Goal: Transaction & Acquisition: Purchase product/service

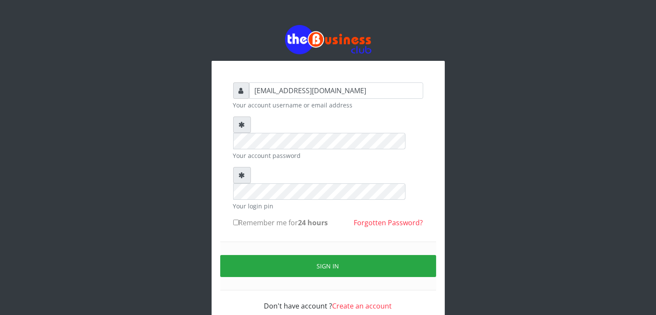
type input "[EMAIL_ADDRESS][DOMAIN_NAME]"
click at [250, 218] on label "Remember me for 24 hours" at bounding box center [280, 223] width 95 height 10
click at [239, 220] on input "Remember me for 24 hours" at bounding box center [236, 223] width 6 height 6
checkbox input "true"
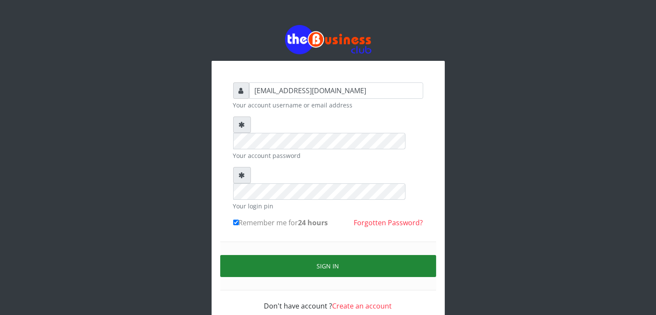
click at [307, 255] on button "Sign in" at bounding box center [328, 266] width 216 height 22
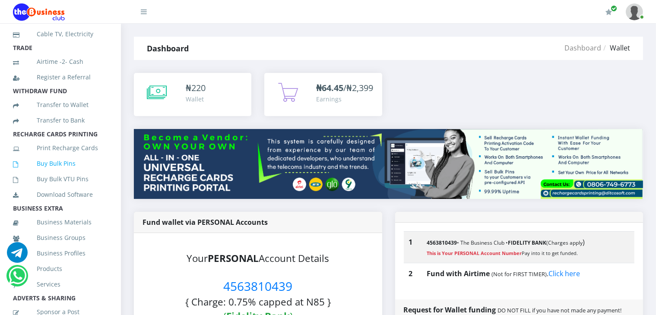
click at [47, 174] on link "Buy Bulk Pins" at bounding box center [60, 164] width 95 height 20
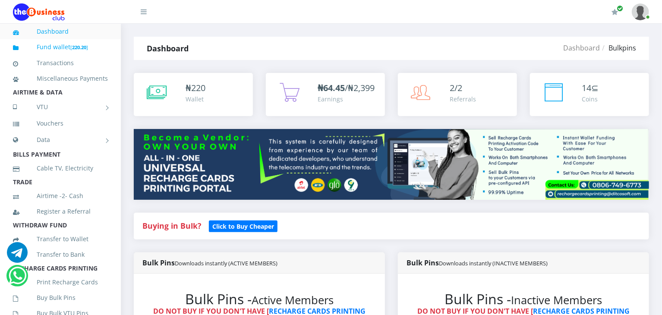
click at [55, 46] on link "Fund wallet [ 220.20 ]" at bounding box center [60, 47] width 95 height 20
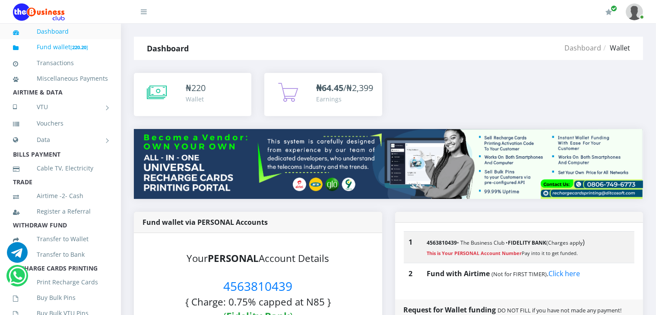
drag, startPoint x: 0, startPoint y: 0, endPoint x: 55, endPoint y: 46, distance: 72.0
click at [55, 46] on link "Fund wallet [ 220.20 ]" at bounding box center [60, 47] width 95 height 20
click at [64, 48] on link "Fund wallet [ 220.20 ]" at bounding box center [60, 47] width 95 height 20
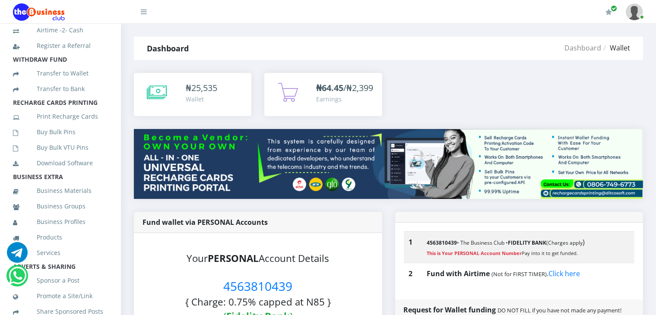
scroll to position [177, 0]
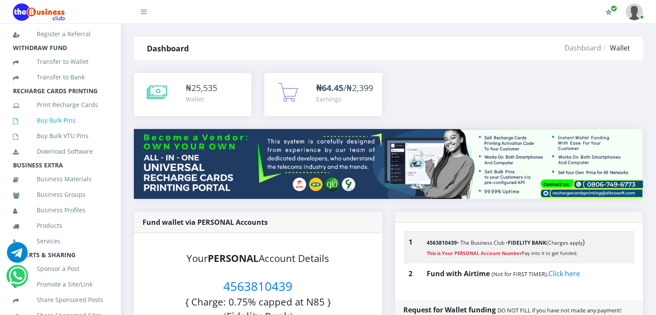
click at [47, 130] on link "Buy Bulk Pins" at bounding box center [60, 121] width 95 height 20
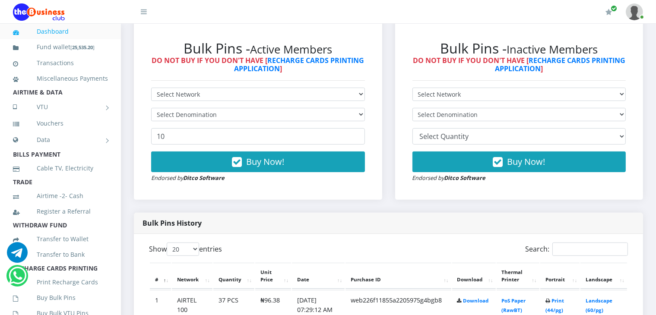
drag, startPoint x: 658, startPoint y: 20, endPoint x: 661, endPoint y: 58, distance: 38.2
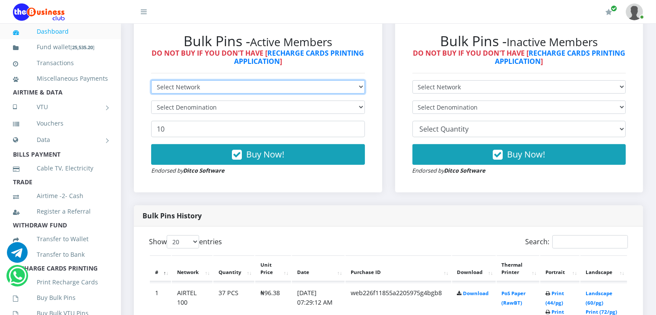
click at [342, 94] on select "Select Network MTN Globacom 9Mobile Airtel" at bounding box center [258, 86] width 214 height 13
select select "MTN"
click at [151, 90] on select "Select Network MTN Globacom 9Mobile Airtel" at bounding box center [258, 86] width 214 height 13
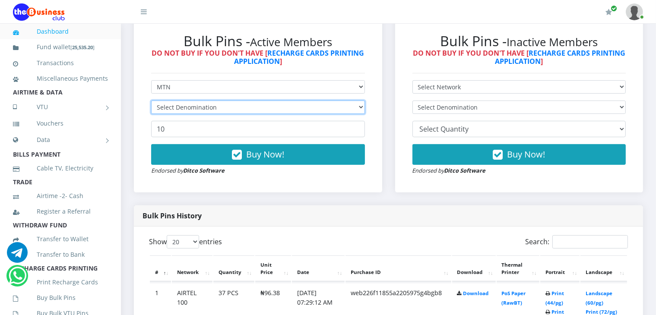
click at [236, 114] on select "Select Denomination" at bounding box center [258, 107] width 214 height 13
select select "96.99-100"
click at [151, 110] on select "Select Denomination MTN NGN100 - ₦96.99 MTN NGN200 - ₦193.98 MTN NGN400 - ₦387.…" at bounding box center [258, 107] width 214 height 13
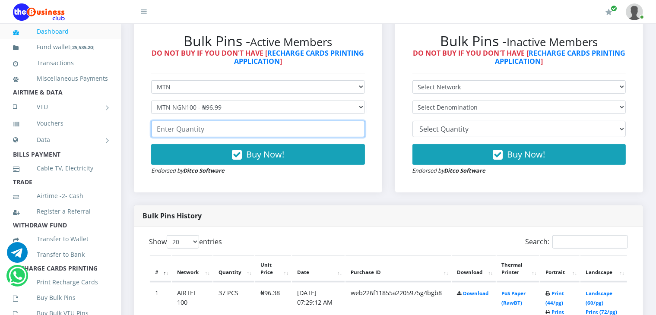
click at [225, 137] on input "number" at bounding box center [258, 129] width 214 height 16
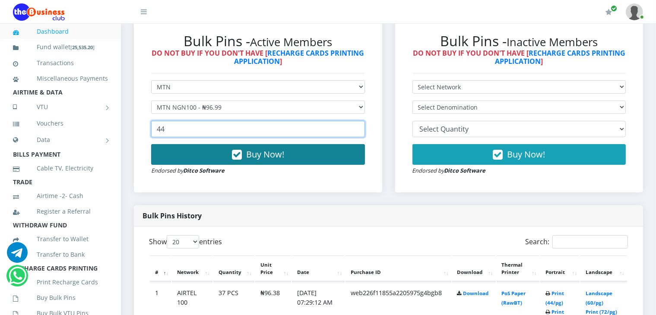
type input "44"
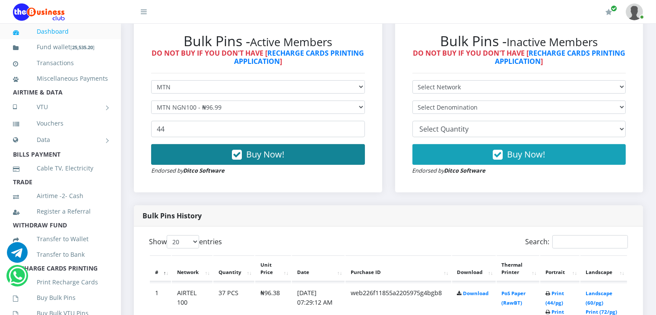
click at [262, 160] on span "Buy Now!" at bounding box center [265, 155] width 38 height 12
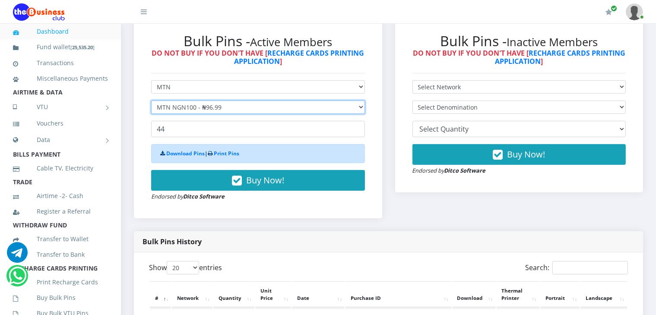
click at [225, 114] on select "Select Denomination MTN NGN100 - ₦96.99 MTN NGN200 - ₦193.98 MTN NGN400 - ₦387.…" at bounding box center [258, 107] width 214 height 13
select select "193.98-200"
click at [151, 110] on select "Select Denomination MTN NGN100 - ₦96.99 MTN NGN200 - ₦193.98 MTN NGN400 - ₦387.…" at bounding box center [258, 107] width 214 height 13
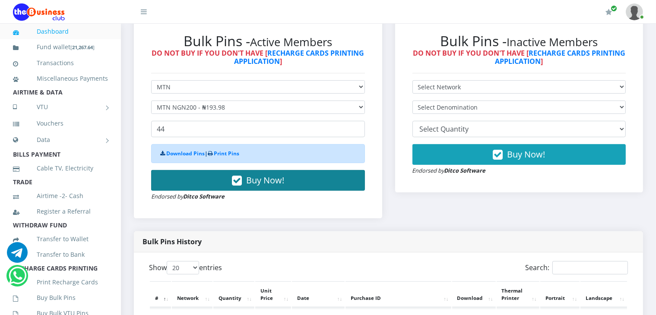
click at [263, 186] on span "Buy Now!" at bounding box center [265, 180] width 38 height 12
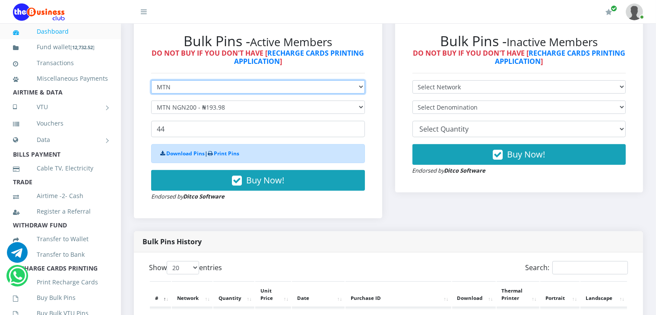
click at [246, 94] on select "Select Network MTN Globacom 9Mobile Airtel" at bounding box center [258, 86] width 214 height 13
select select "Airtel"
click at [151, 90] on select "Select Network MTN Globacom 9Mobile Airtel" at bounding box center [258, 86] width 214 height 13
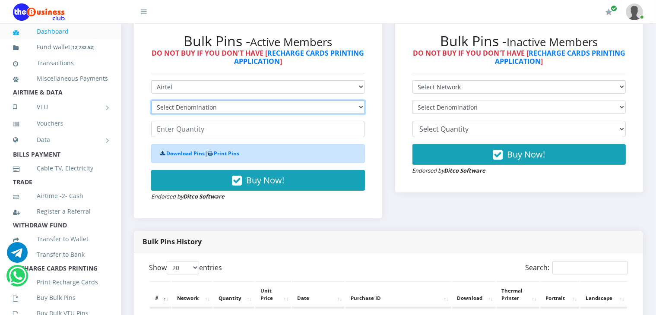
click at [226, 114] on select "Select Denomination Airtel NGN100 - ₦96.38 Airtel NGN200 - ₦192.76 Airtel NGN50…" at bounding box center [258, 107] width 214 height 13
select select "96.38-100"
click at [151, 110] on select "Select Denomination Airtel NGN100 - ₦96.38 Airtel NGN200 - ₦192.76 Airtel NGN50…" at bounding box center [258, 107] width 214 height 13
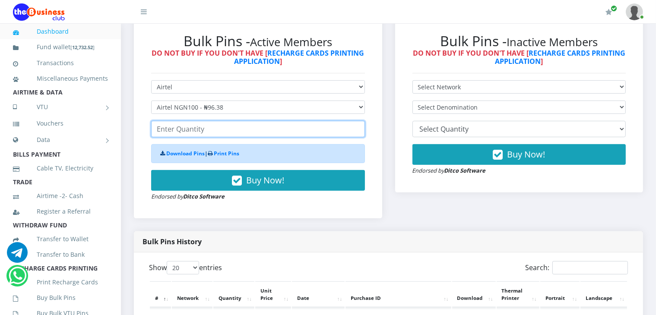
click at [221, 137] on input "number" at bounding box center [258, 129] width 214 height 16
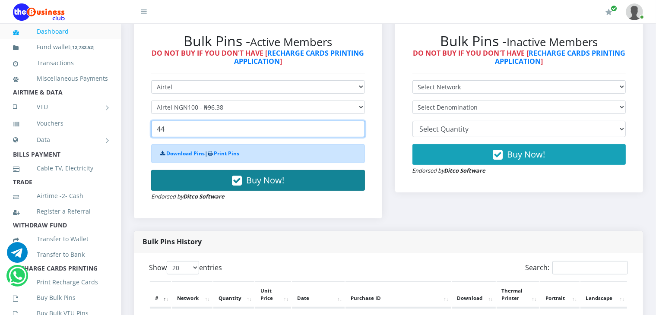
type input "44"
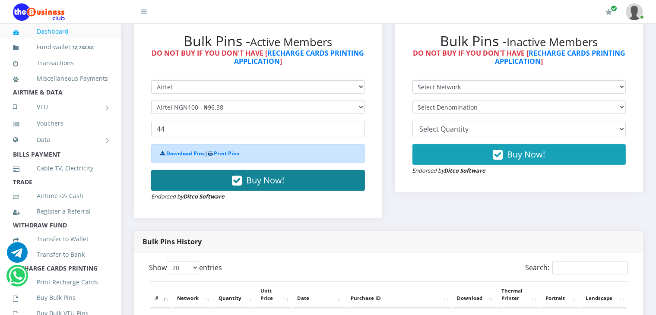
click at [253, 186] on span "Buy Now!" at bounding box center [265, 180] width 38 height 12
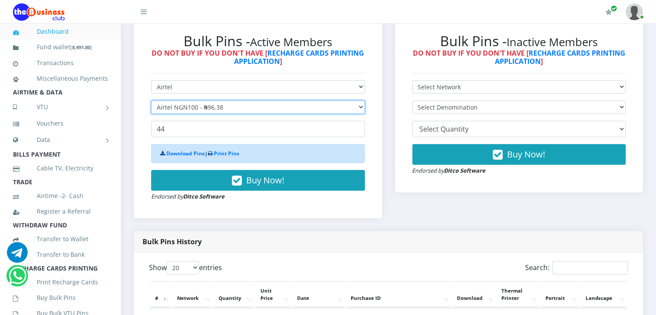
click at [228, 114] on select "Select Denomination Airtel NGN100 - ₦96.38 Airtel NGN200 - ₦192.76 Airtel NGN50…" at bounding box center [258, 107] width 214 height 13
select select "192.76-200"
click at [151, 110] on select "Select Denomination Airtel NGN100 - ₦96.38 Airtel NGN200 - ₦192.76 Airtel NGN50…" at bounding box center [258, 107] width 214 height 13
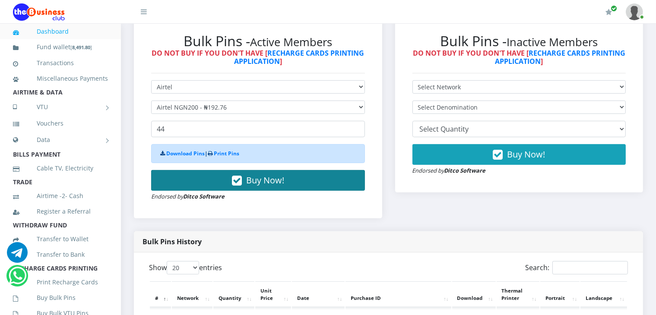
click at [254, 186] on span "Buy Now!" at bounding box center [265, 180] width 38 height 12
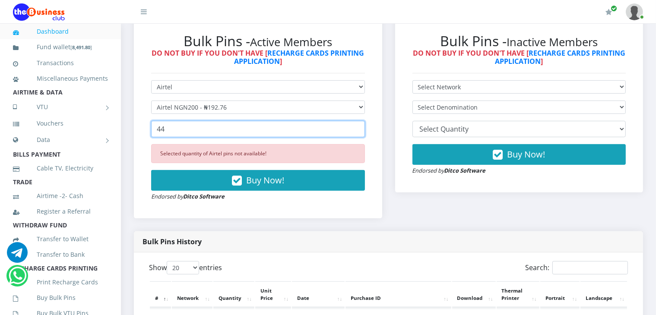
click at [167, 137] on input "44" at bounding box center [258, 129] width 214 height 16
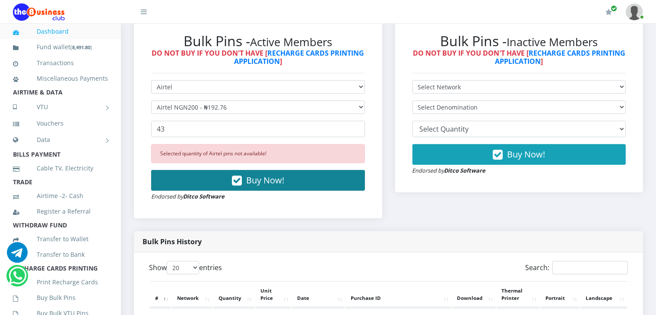
click at [254, 186] on span "Buy Now!" at bounding box center [265, 180] width 38 height 12
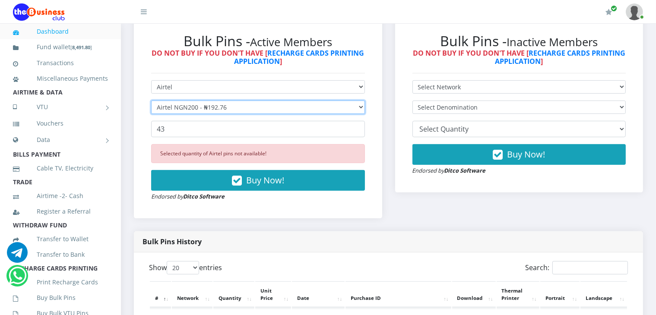
click at [278, 114] on select "Select Denomination Airtel NGN100 - ₦96.38 Airtel NGN200 - ₦192.76 Airtel NGN50…" at bounding box center [258, 107] width 214 height 13
click at [151, 110] on select "Select Denomination Airtel NGN100 - ₦96.38 Airtel NGN200 - ₦192.76 Airtel NGN50…" at bounding box center [258, 107] width 214 height 13
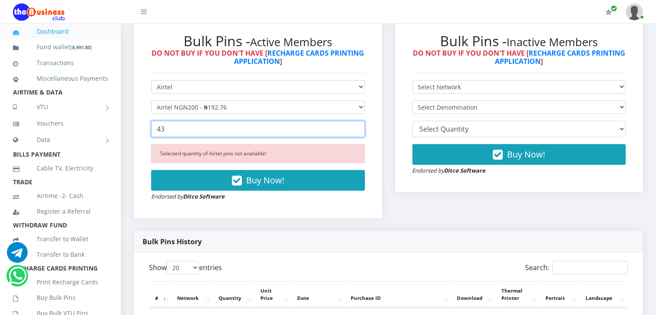
click at [208, 137] on input "43" at bounding box center [258, 129] width 214 height 16
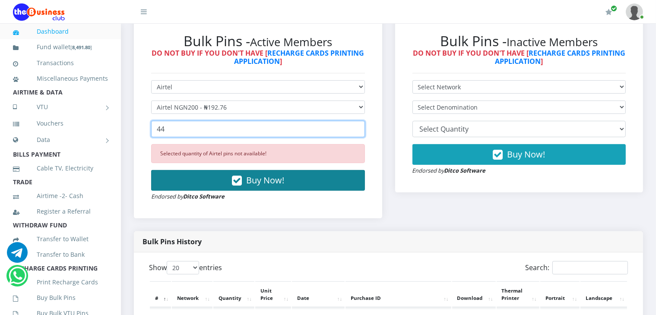
type input "44"
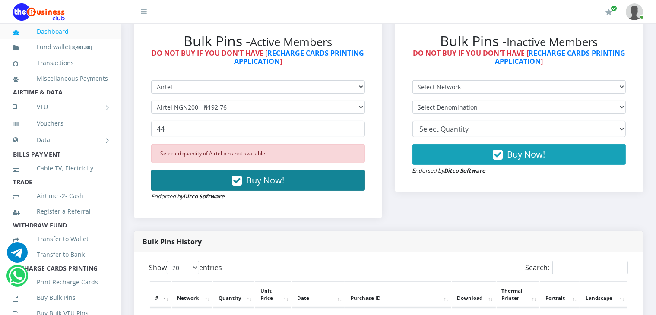
click at [272, 186] on span "Buy Now!" at bounding box center [265, 180] width 38 height 12
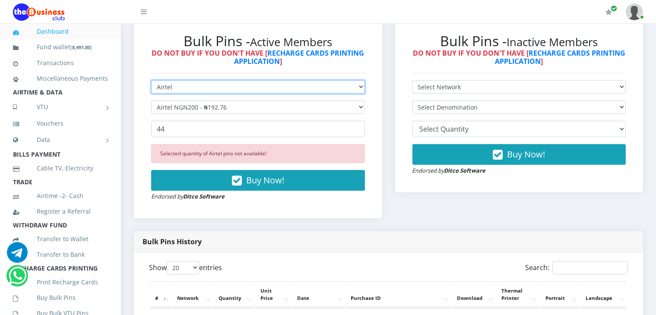
click at [235, 94] on select "Select Network MTN Globacom 9Mobile Airtel" at bounding box center [258, 86] width 214 height 13
select select "MTN"
click at [151, 90] on select "Select Network MTN Globacom 9Mobile Airtel" at bounding box center [258, 86] width 214 height 13
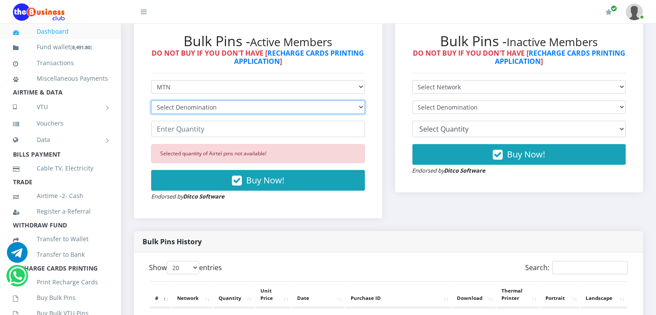
click at [216, 114] on select "Select Denomination MTN NGN100 - ₦96.99 MTN NGN200 - ₦193.98 MTN NGN400 - ₦387.…" at bounding box center [258, 107] width 214 height 13
select select "484.95-500"
click at [151, 110] on select "Select Denomination MTN NGN100 - ₦96.99 MTN NGN200 - ₦193.98 MTN NGN400 - ₦387.…" at bounding box center [258, 107] width 214 height 13
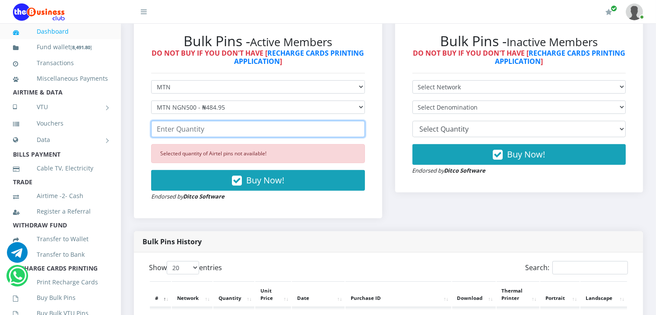
click at [204, 137] on input "number" at bounding box center [258, 129] width 214 height 16
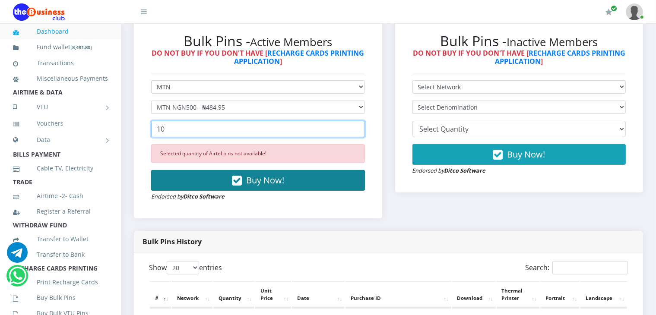
type input "10"
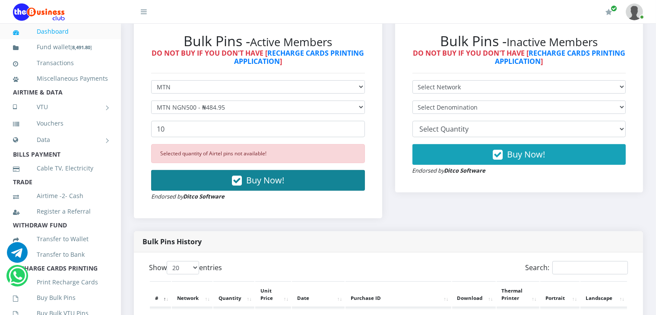
click at [263, 186] on span "Buy Now!" at bounding box center [265, 180] width 38 height 12
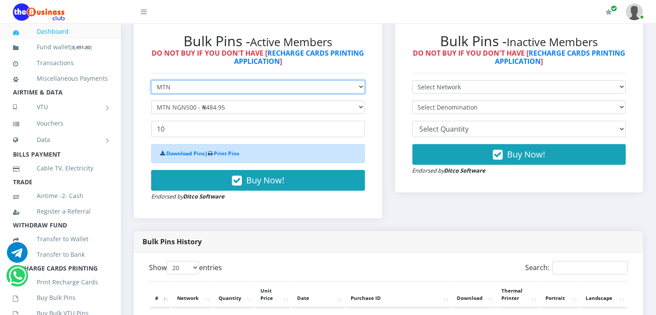
click at [223, 94] on select "Select Network MTN Globacom 9Mobile Airtel" at bounding box center [258, 86] width 214 height 13
select select "Airtel"
click at [151, 90] on select "Select Network MTN Globacom 9Mobile Airtel" at bounding box center [258, 86] width 214 height 13
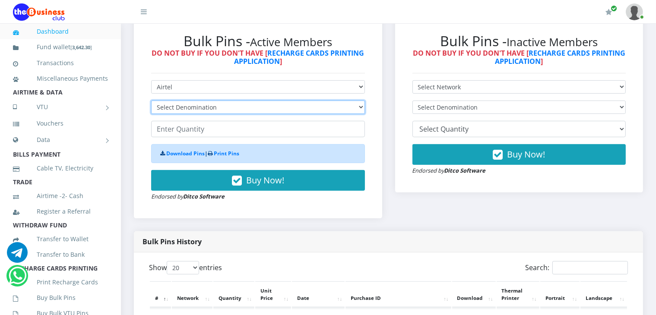
click at [205, 114] on select "Select Denomination Airtel NGN100 - ₦96.38 Airtel NGN200 - ₦192.76 Airtel NGN50…" at bounding box center [258, 107] width 214 height 13
select select "96.38-100"
click at [151, 110] on select "Select Denomination Airtel NGN100 - ₦96.38 Airtel NGN200 - ₦192.76 Airtel NGN50…" at bounding box center [258, 107] width 214 height 13
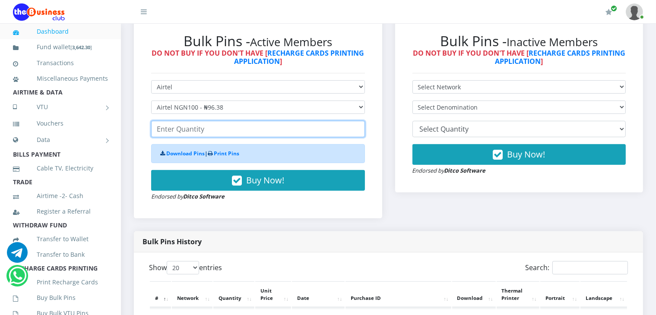
click at [188, 137] on input "number" at bounding box center [258, 129] width 214 height 16
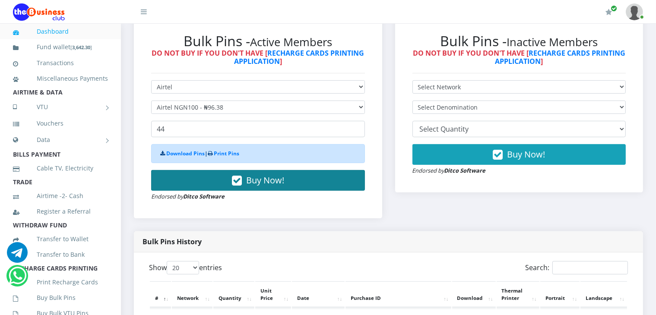
click at [259, 186] on span "Buy Now!" at bounding box center [265, 180] width 38 height 12
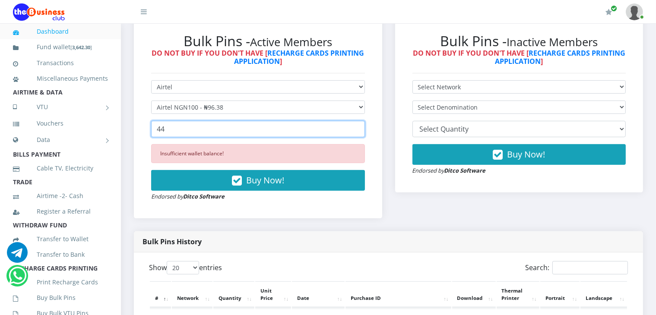
click at [216, 137] on input "44" at bounding box center [258, 129] width 214 height 16
type input "4"
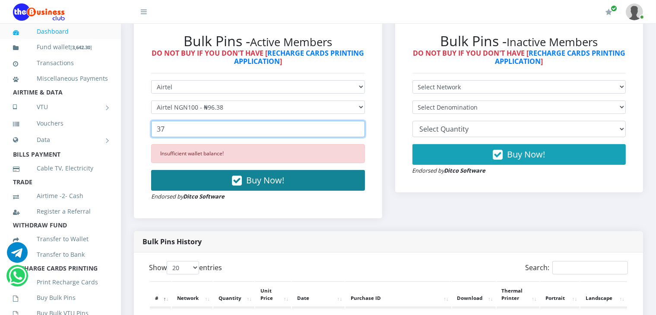
type input "37"
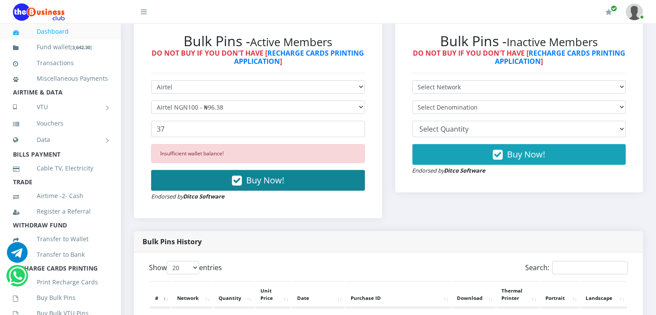
click at [268, 186] on span "Buy Now!" at bounding box center [265, 180] width 38 height 12
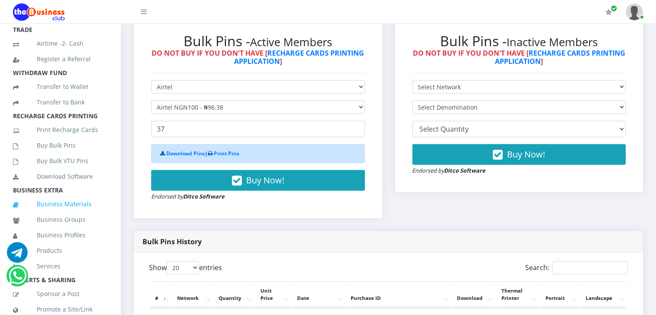
scroll to position [164, 0]
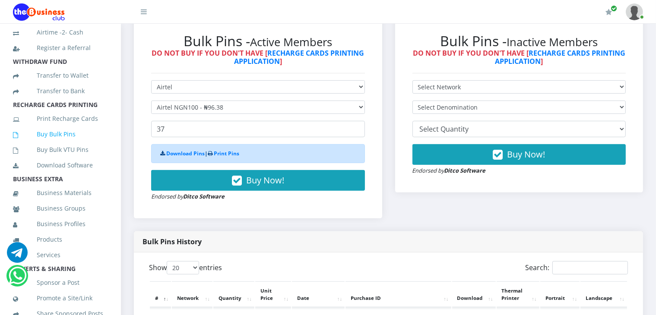
click at [50, 144] on link "Buy Bulk Pins" at bounding box center [60, 134] width 95 height 20
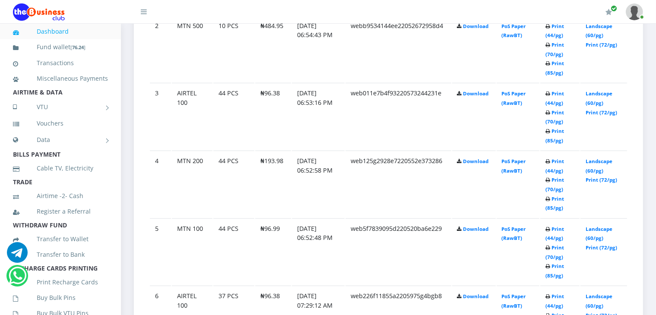
scroll to position [590, 0]
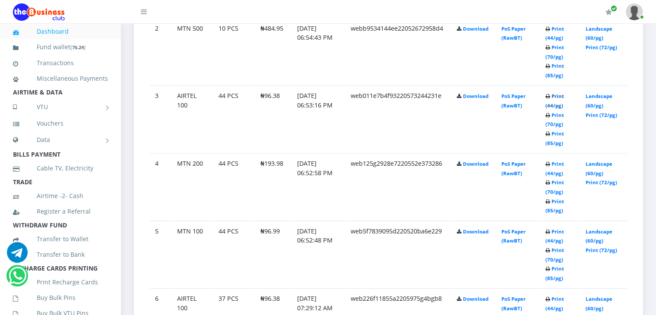
click at [549, 109] on link "Print (44/pg)" at bounding box center [554, 101] width 19 height 16
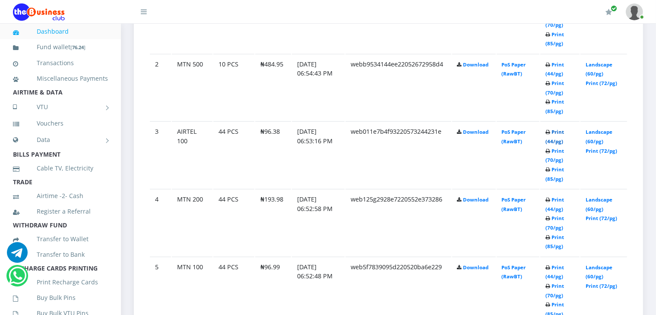
scroll to position [590, 0]
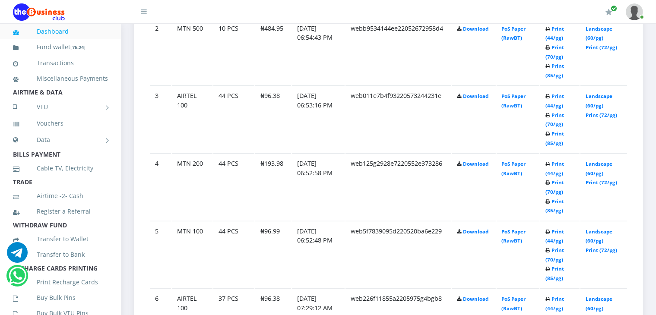
drag, startPoint x: 552, startPoint y: 148, endPoint x: 204, endPoint y: 14, distance: 372.8
click at [204, 14] on div "My Profile Settings Logout" at bounding box center [403, 12] width 479 height 24
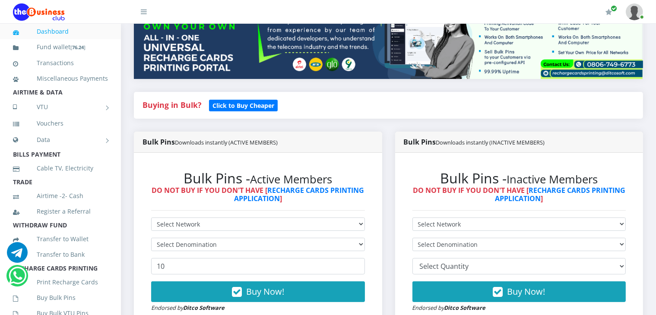
scroll to position [0, 0]
